Goal: Find specific page/section: Find specific page/section

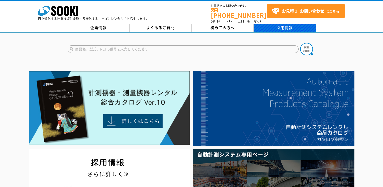
click at [275, 28] on link "採用情報" at bounding box center [285, 28] width 62 height 8
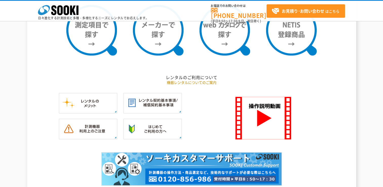
scroll to position [507, 0]
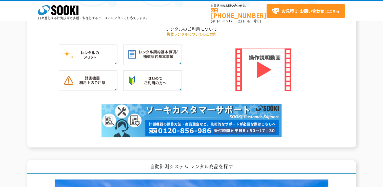
click at [258, 82] on img at bounding box center [264, 69] width 56 height 43
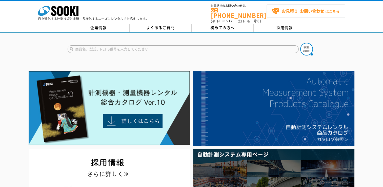
click at [289, 8] on strong "お見積り･お問い合わせ" at bounding box center [303, 11] width 43 height 6
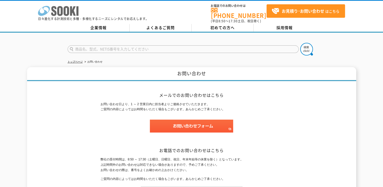
click at [47, 10] on icon "株式会社 ソーキ" at bounding box center [58, 11] width 41 height 10
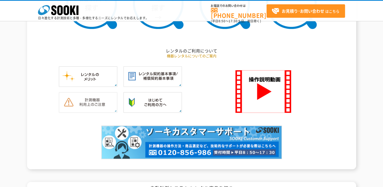
scroll to position [507, 0]
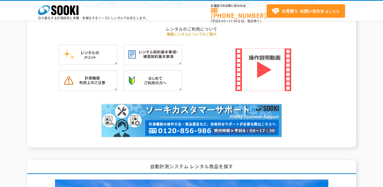
click at [268, 90] on img at bounding box center [264, 69] width 56 height 43
